Goal: Check status: Check status

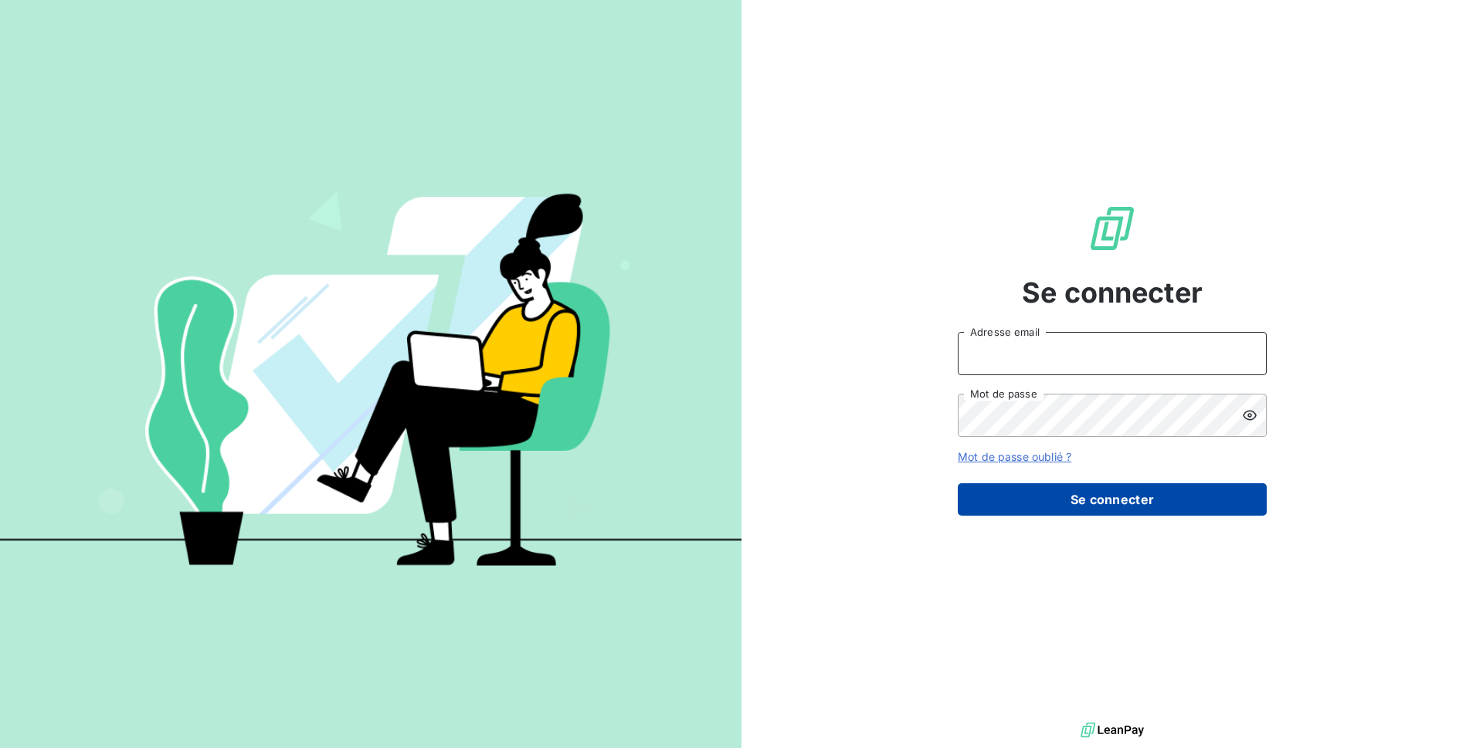
type input "[EMAIL_ADDRESS][DOMAIN_NAME]"
click at [1209, 495] on button "Se connecter" at bounding box center [1112, 499] width 309 height 32
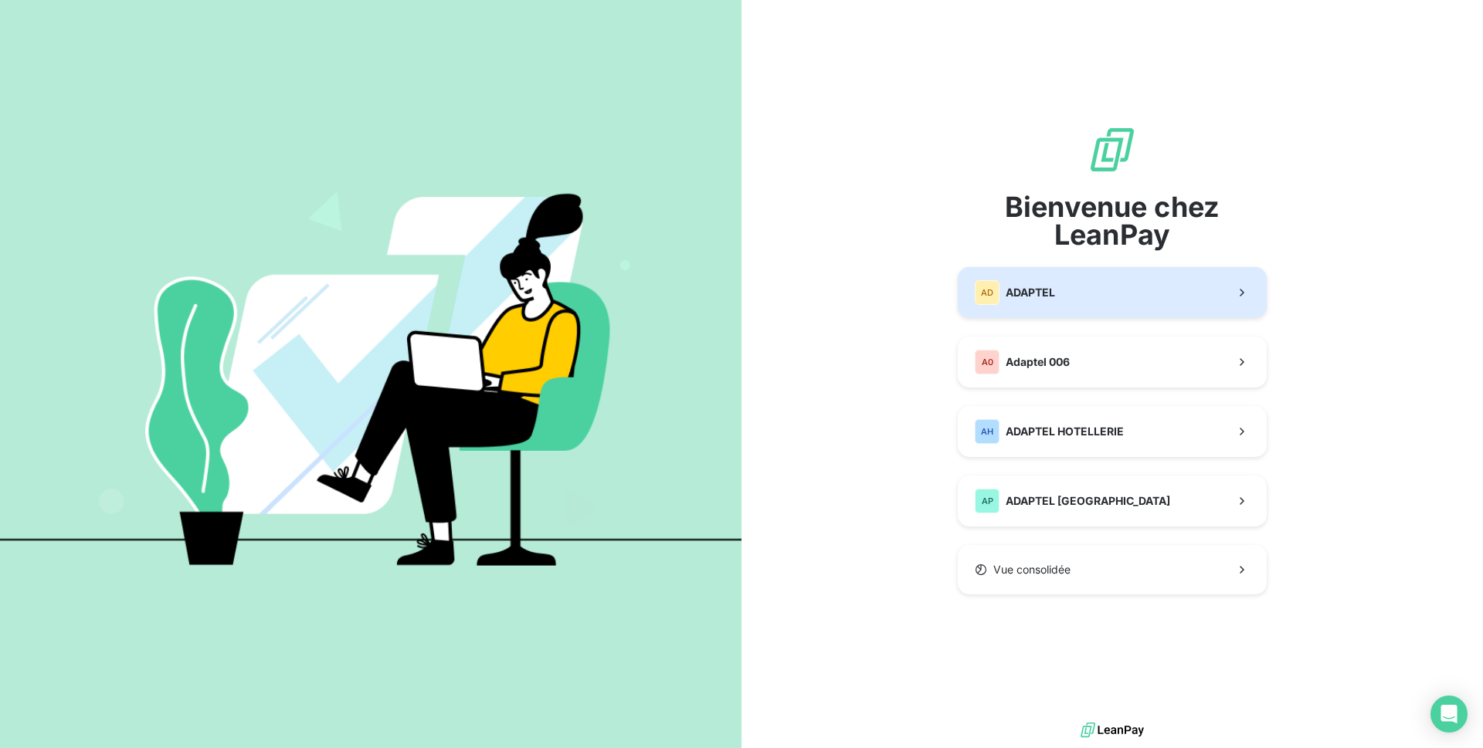
click at [1086, 297] on button "AD ADAPTEL" at bounding box center [1112, 292] width 309 height 51
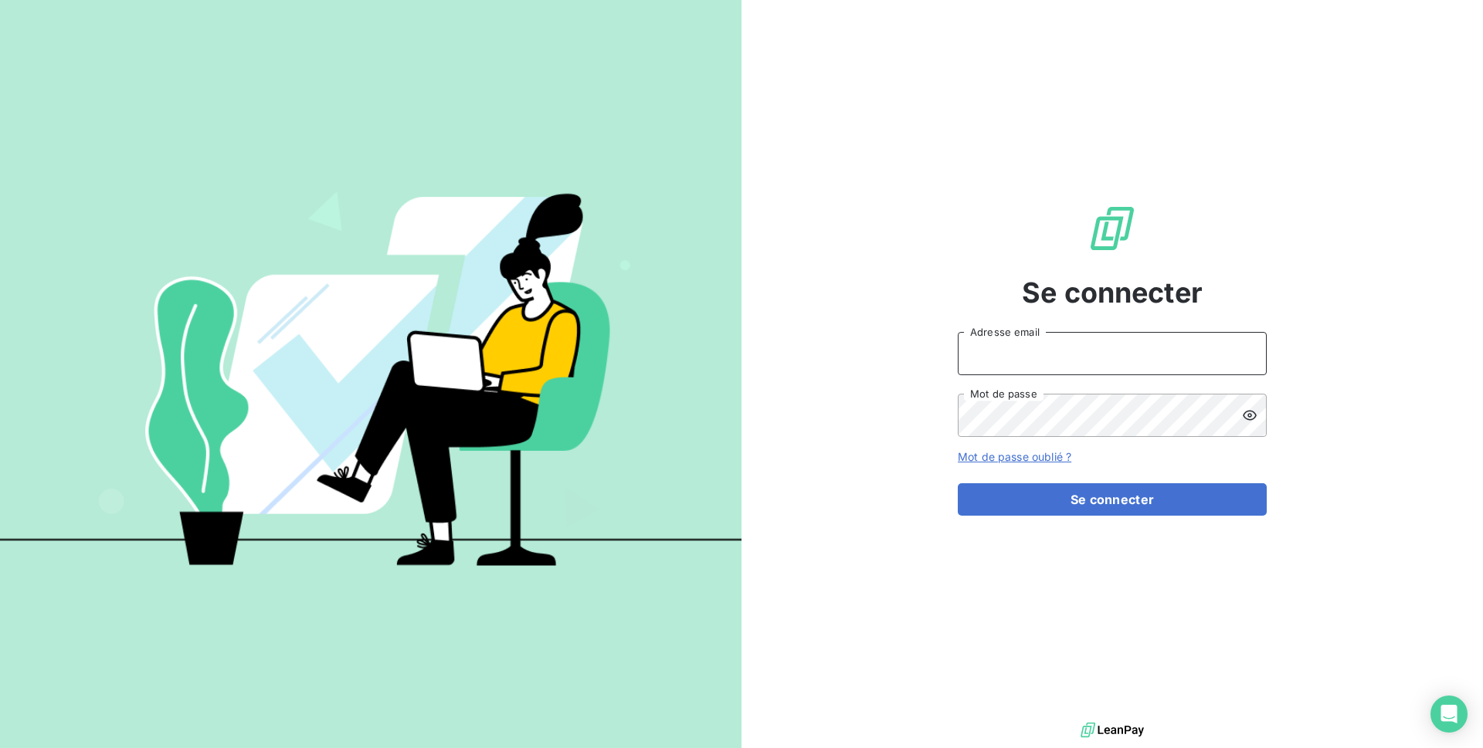
type input "[EMAIL_ADDRESS][DOMAIN_NAME]"
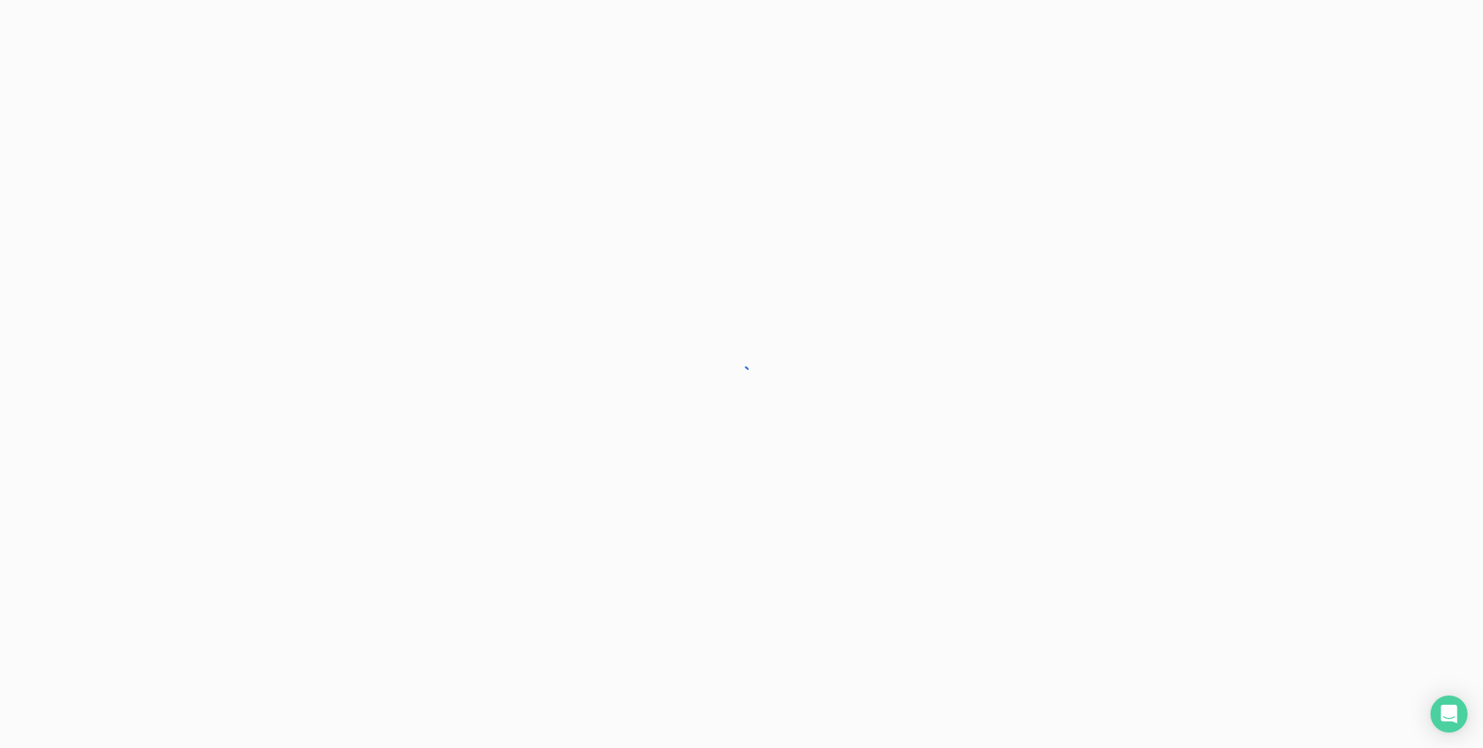
click at [1067, 512] on div at bounding box center [741, 374] width 1483 height 748
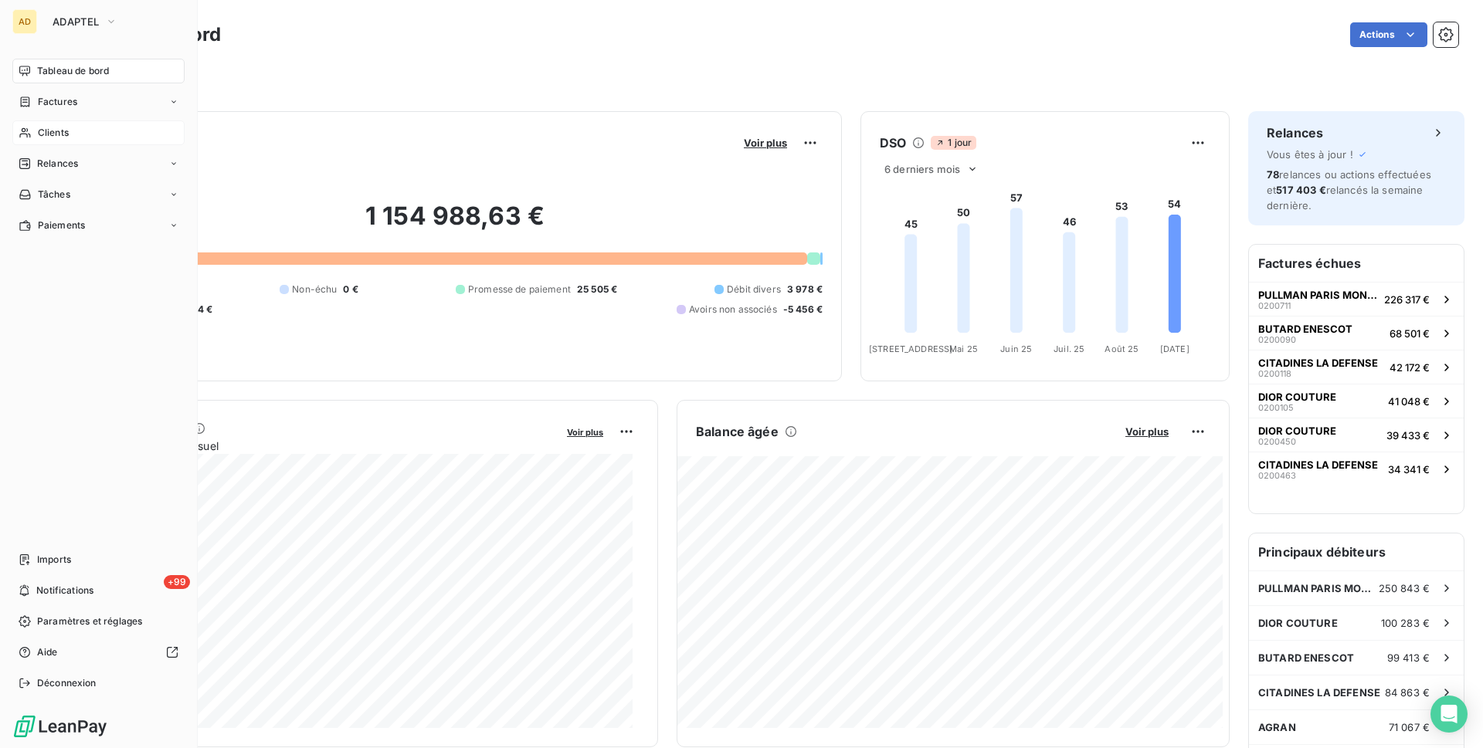
click at [78, 136] on div "Clients" at bounding box center [98, 132] width 172 height 25
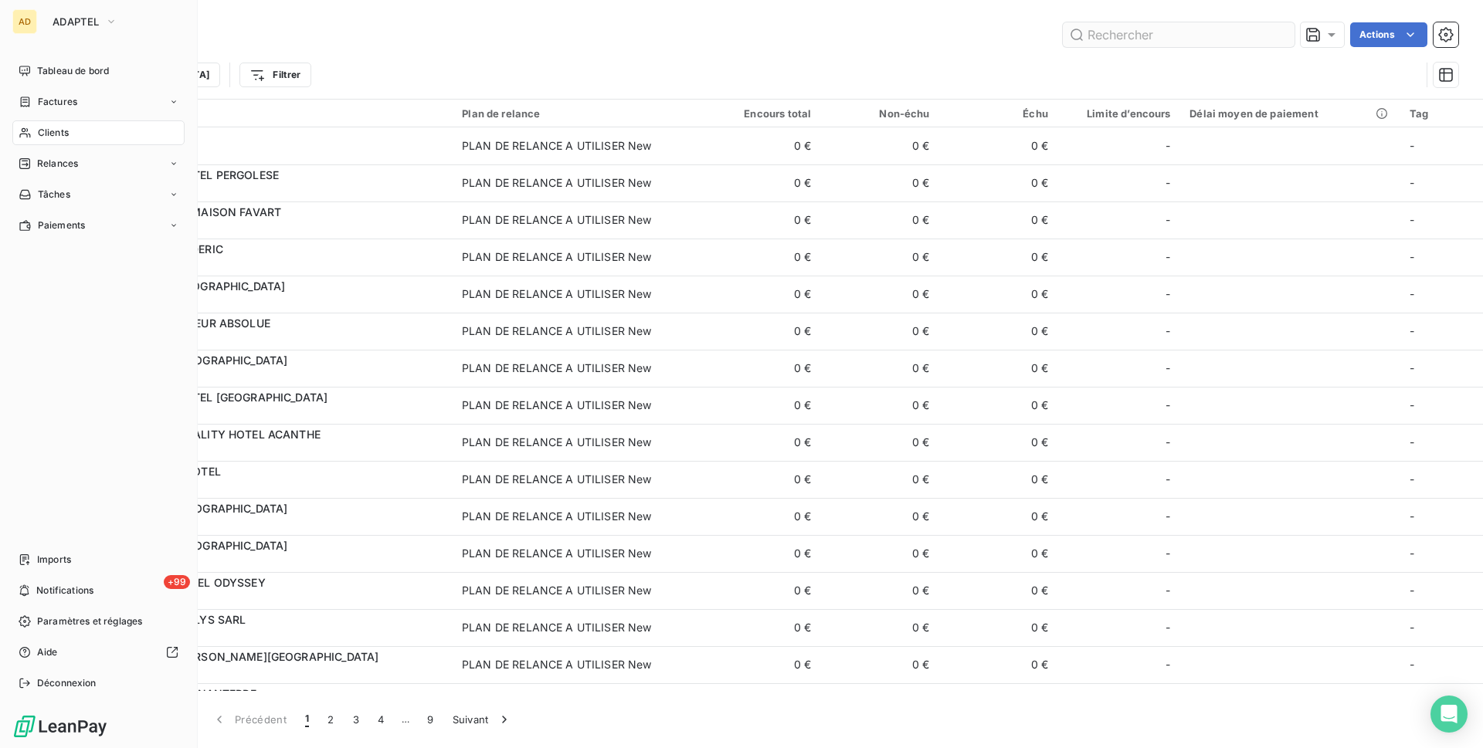
click at [1117, 38] on input "text" at bounding box center [1179, 34] width 232 height 25
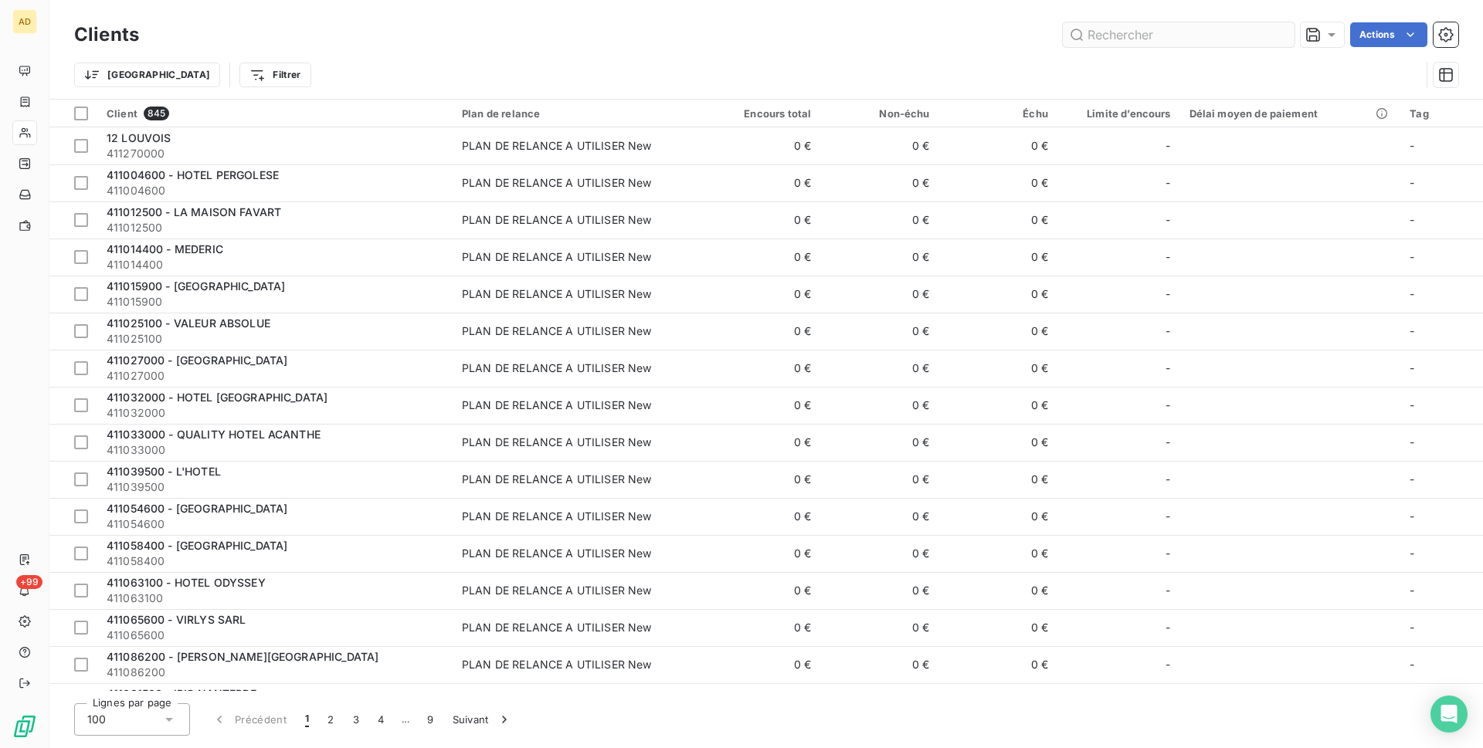
click at [1203, 29] on input "text" at bounding box center [1179, 34] width 232 height 25
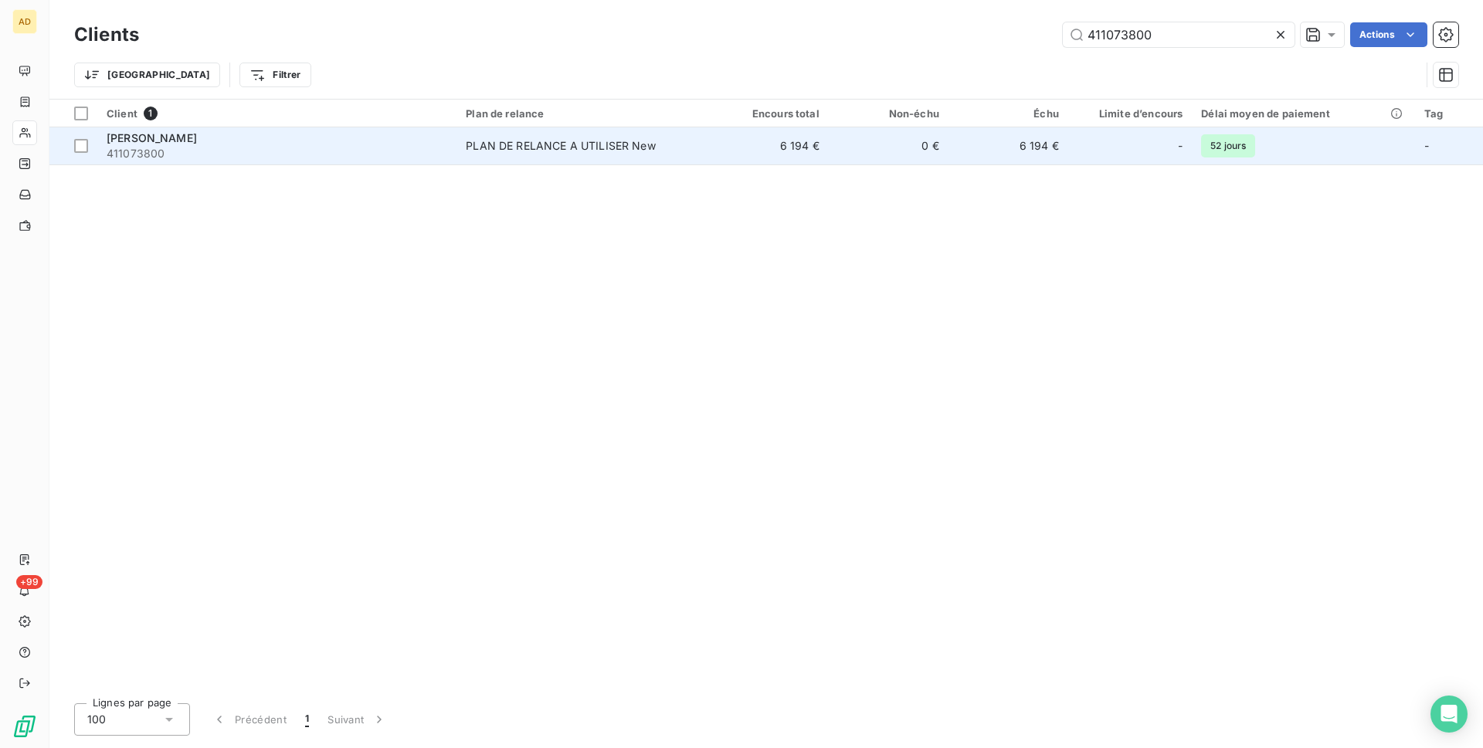
type input "411073800"
click at [531, 154] on td "PLAN DE RELANCE A UTILISER New" at bounding box center [582, 145] width 252 height 37
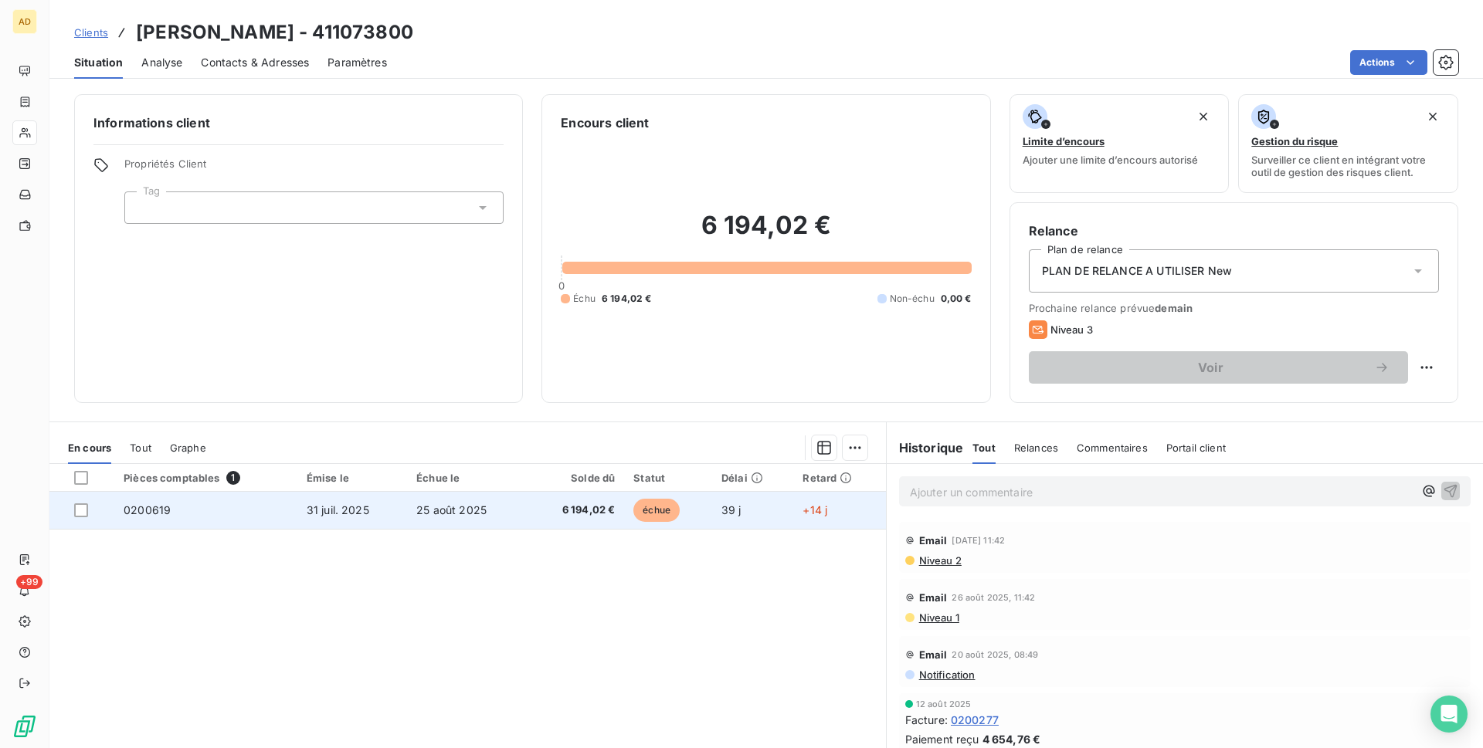
click at [643, 511] on span "échue" at bounding box center [656, 510] width 46 height 23
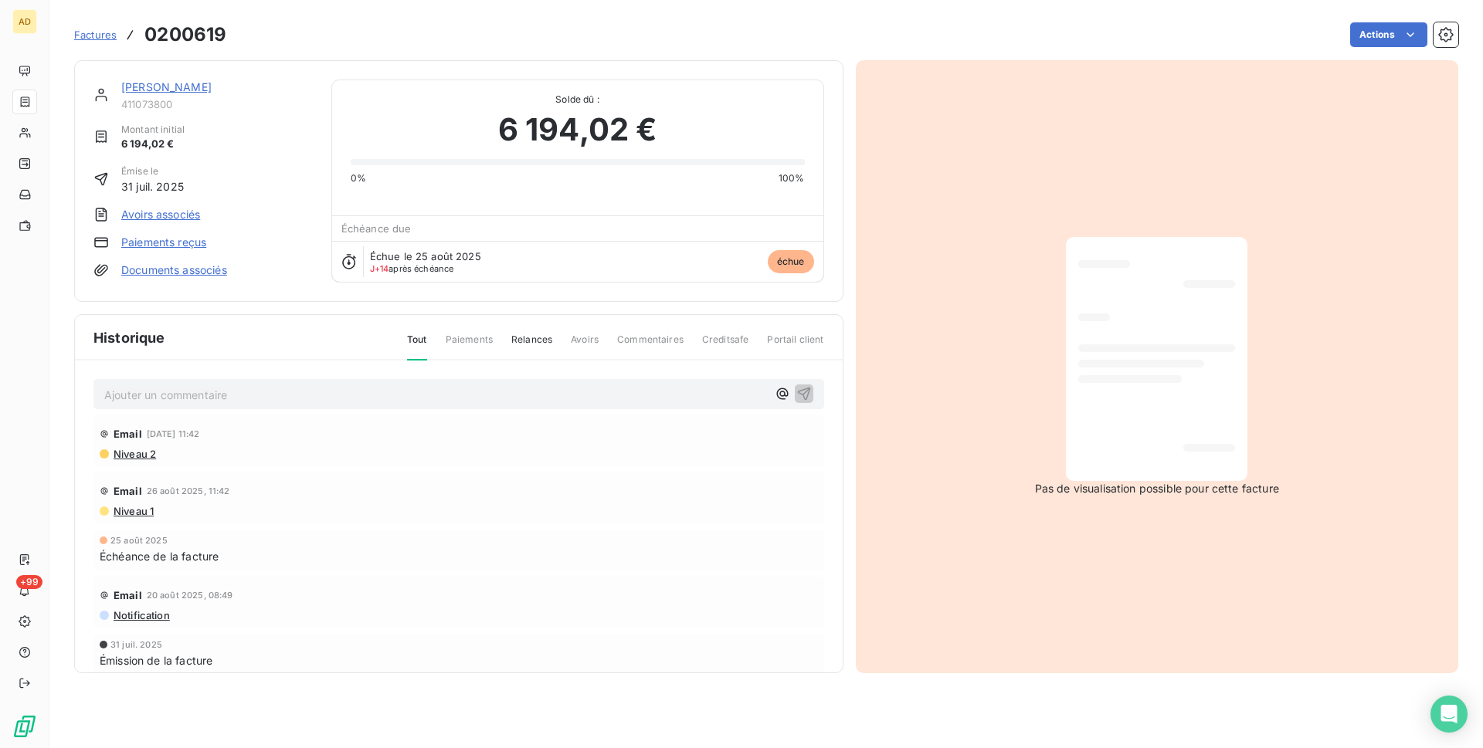
click at [1209, 436] on div at bounding box center [1156, 358] width 157 height 219
click at [1194, 470] on div at bounding box center [1156, 359] width 181 height 244
click at [1164, 351] on div at bounding box center [1156, 348] width 157 height 8
